Goal: Navigation & Orientation: Understand site structure

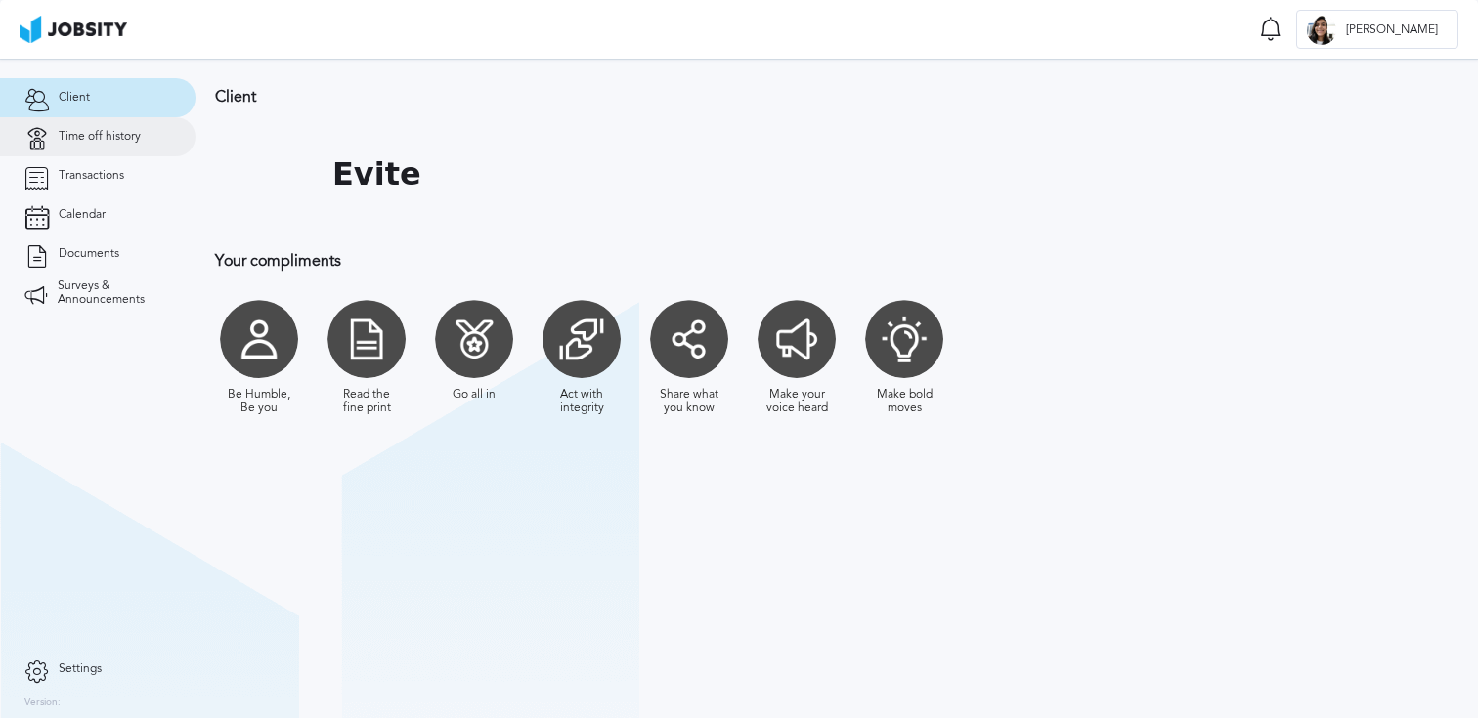
click at [144, 130] on link "Time off history" at bounding box center [97, 136] width 195 height 39
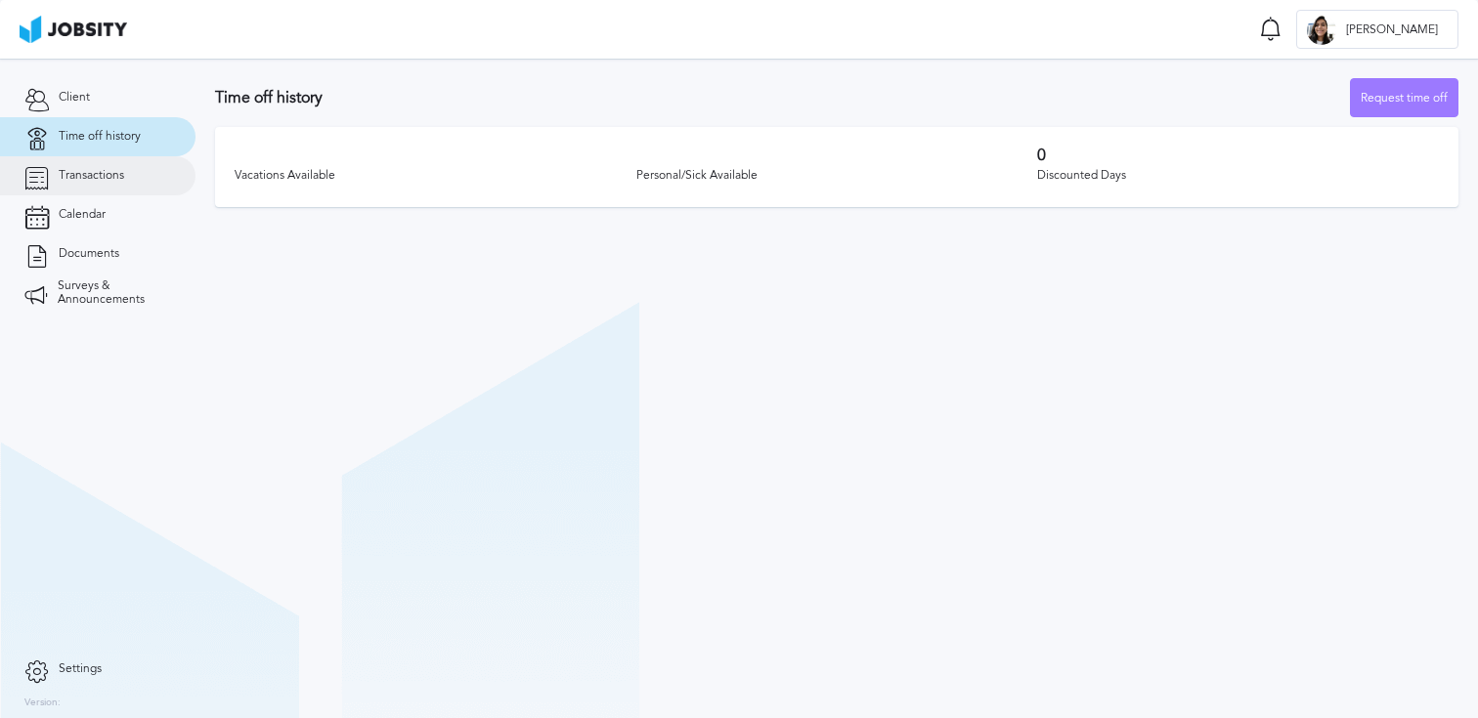
click at [115, 171] on span "Transactions" at bounding box center [91, 176] width 65 height 14
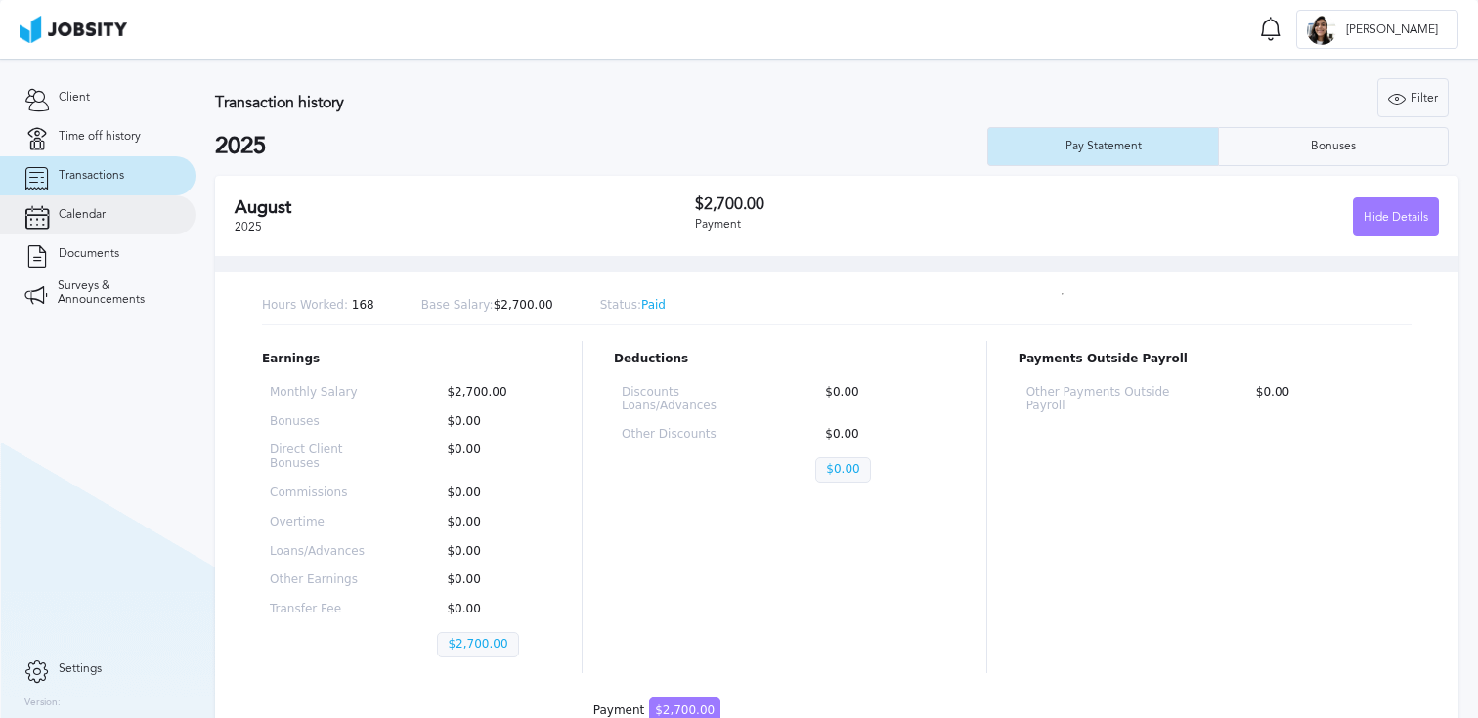
click at [109, 218] on link "Calendar" at bounding box center [97, 214] width 195 height 39
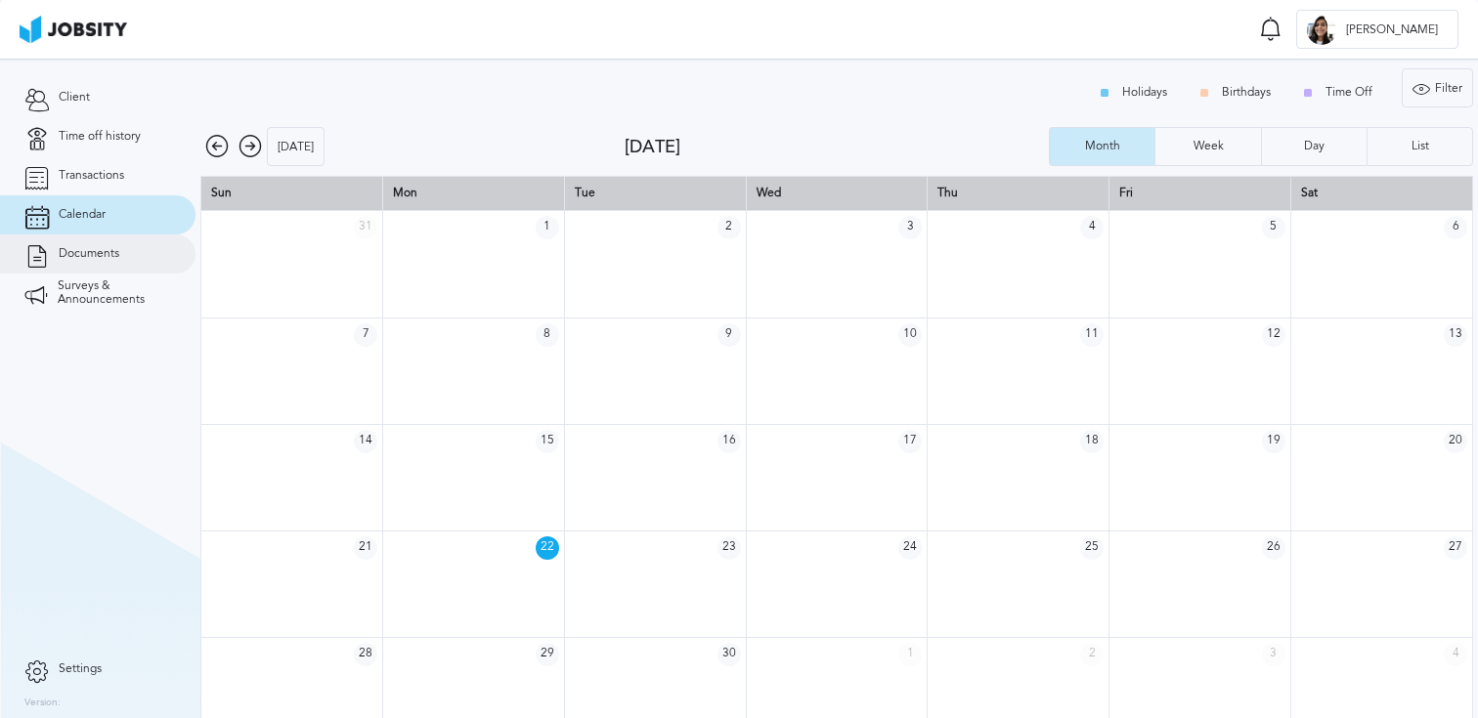
click at [97, 247] on span "Documents" at bounding box center [89, 254] width 61 height 14
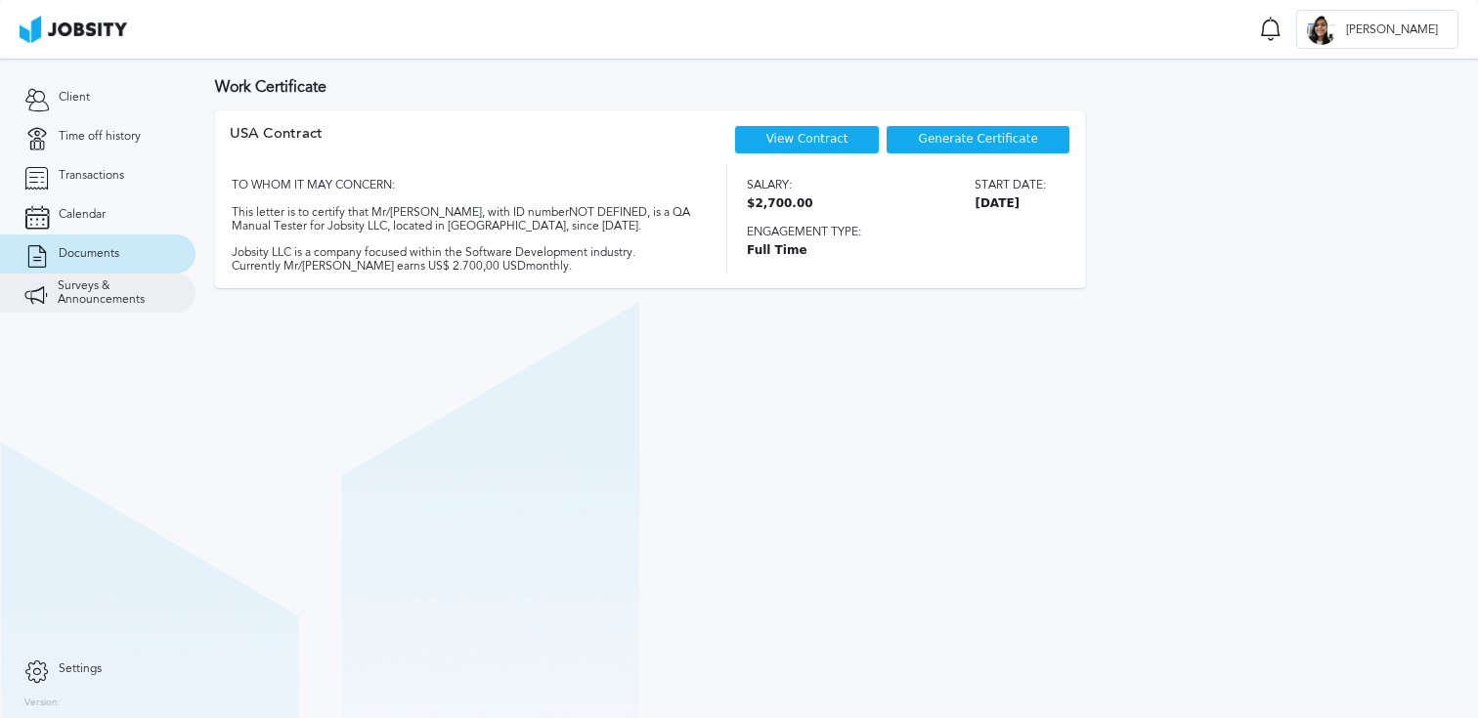
click at [93, 279] on link "Surveys & Announcements" at bounding box center [97, 293] width 195 height 39
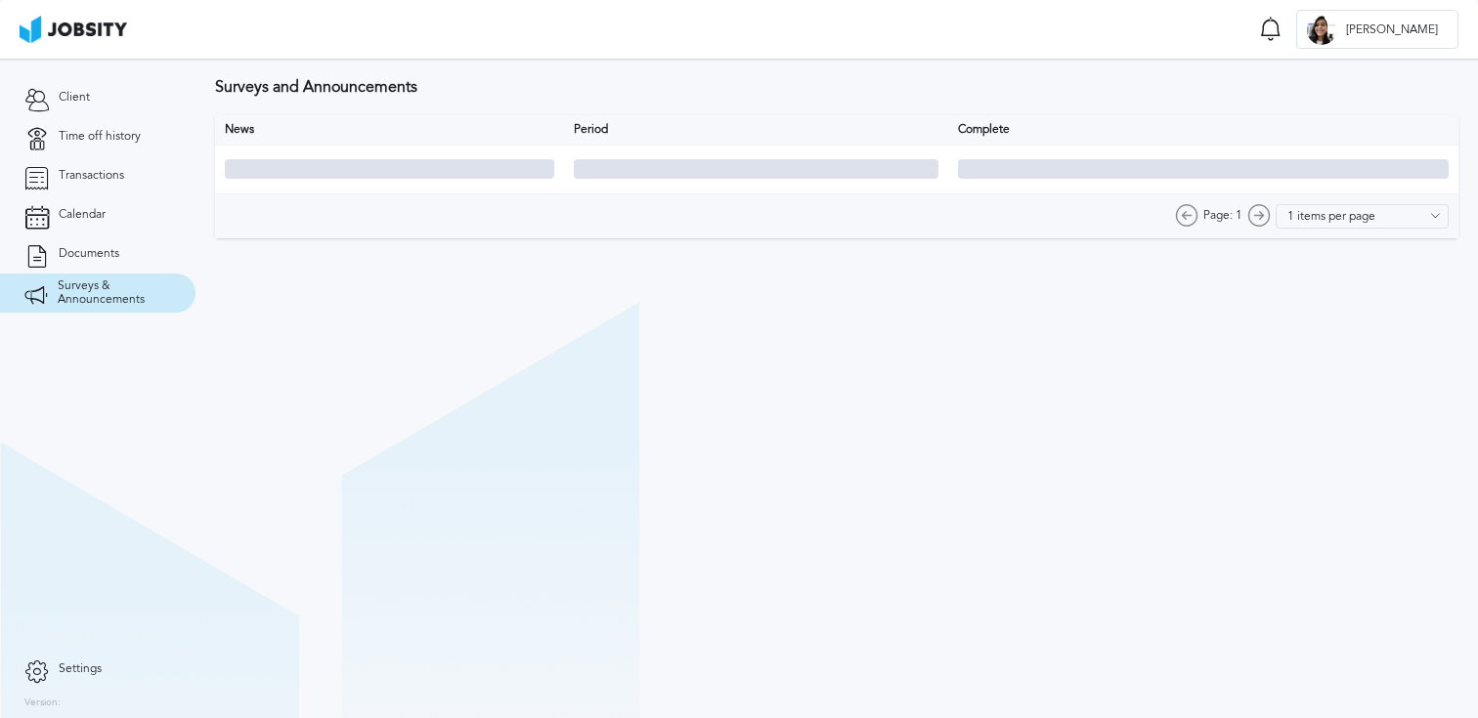
type input "10 items per page"
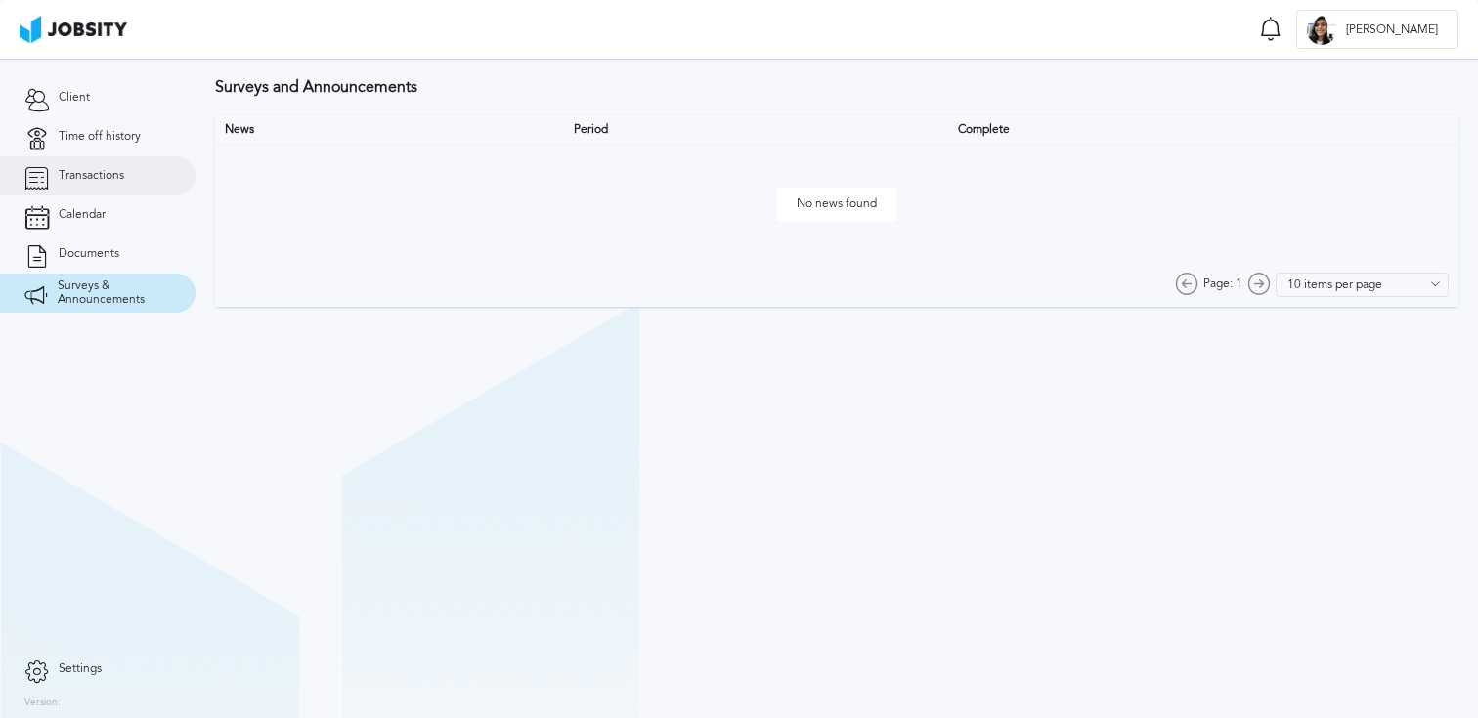
click at [90, 182] on span "Transactions" at bounding box center [91, 176] width 65 height 14
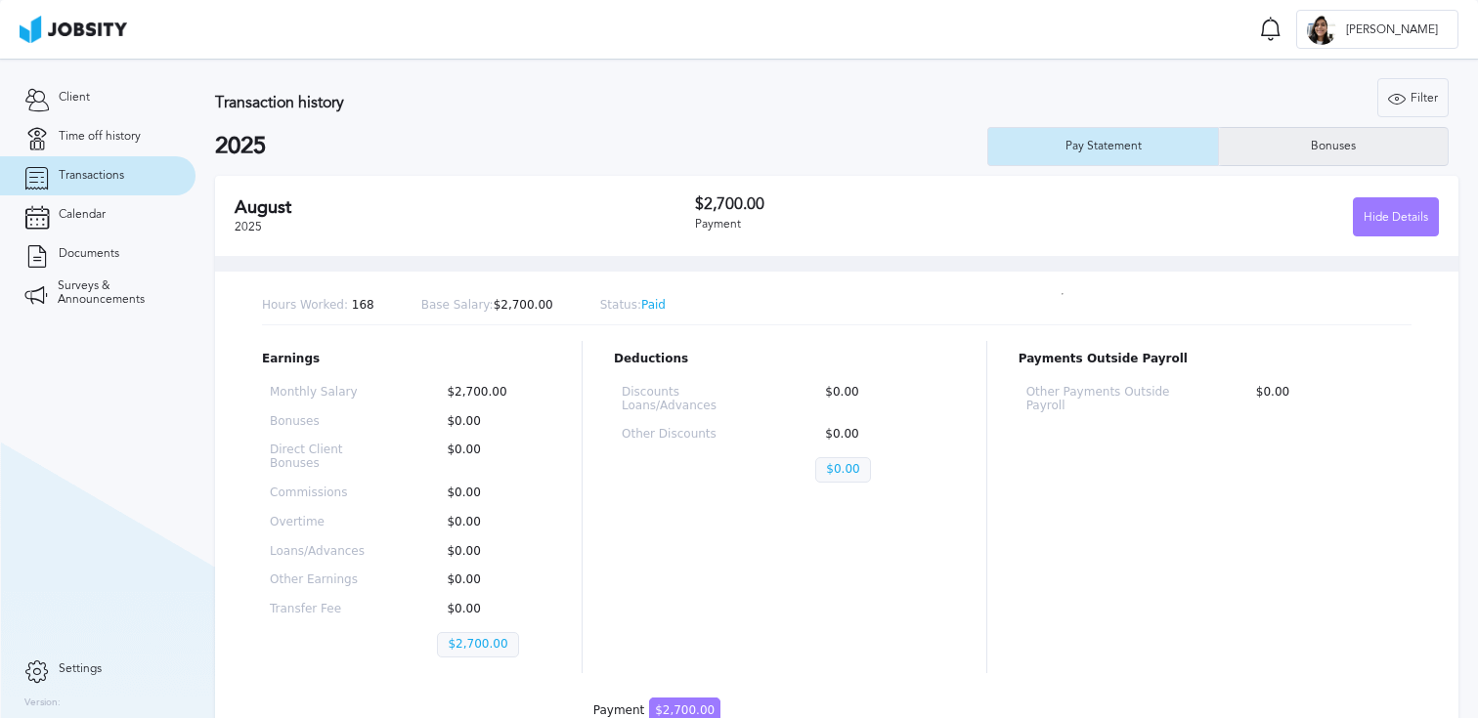
click at [1278, 139] on div "Bonuses" at bounding box center [1333, 146] width 229 height 39
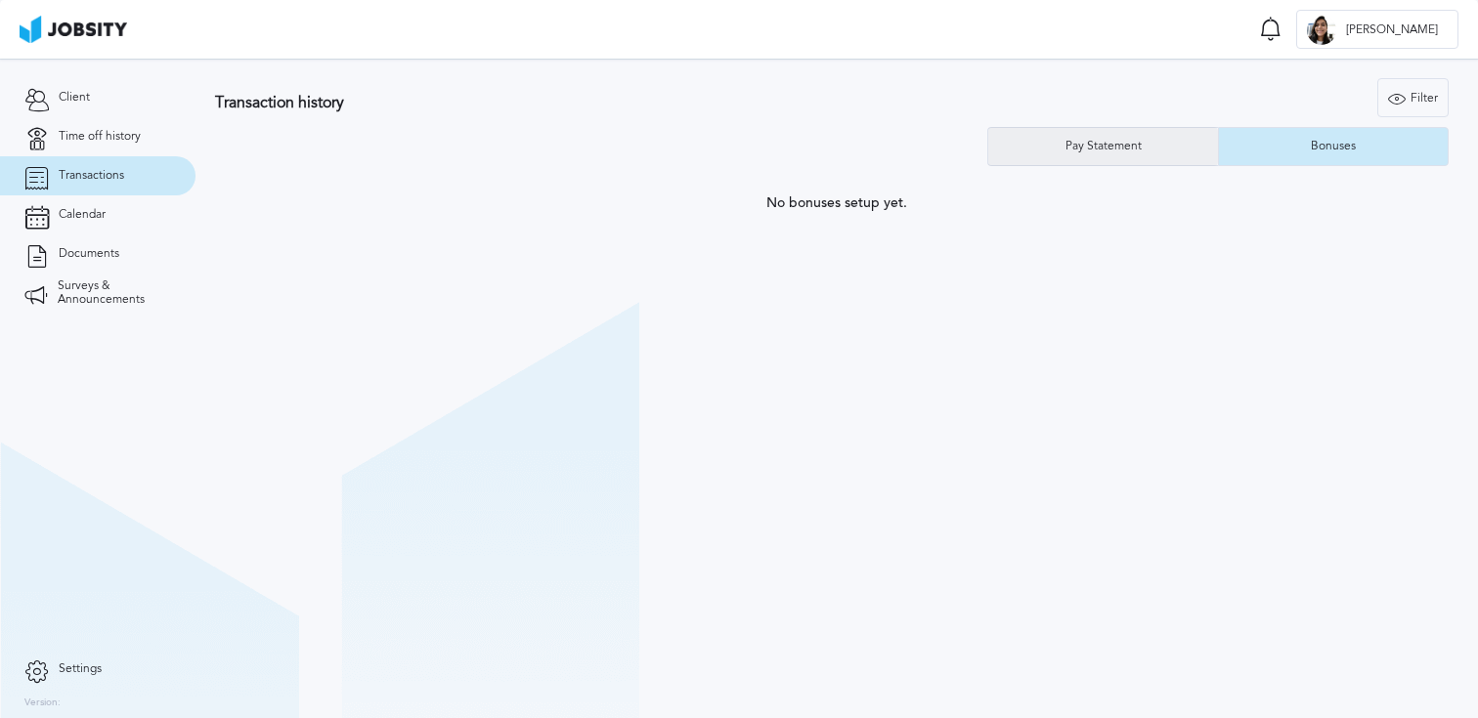
click at [1115, 159] on div "Pay Statement" at bounding box center [1103, 146] width 230 height 39
